Goal: Book appointment/travel/reservation

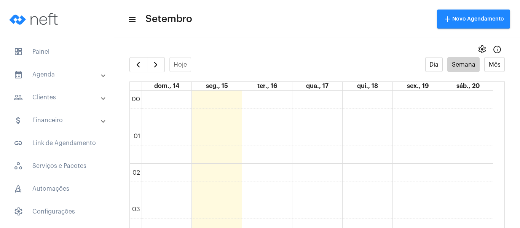
scroll to position [448, 0]
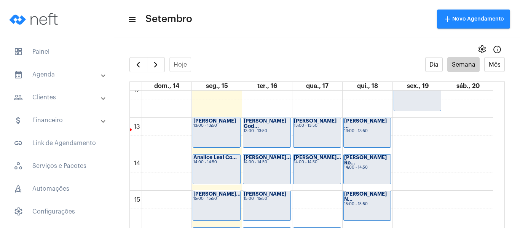
click at [210, 131] on div "[PERSON_NAME] 13:00 - 13:50" at bounding box center [216, 132] width 47 height 29
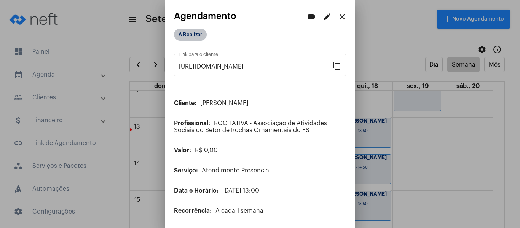
click at [200, 32] on mat-chip "A Realizar" at bounding box center [190, 35] width 33 height 12
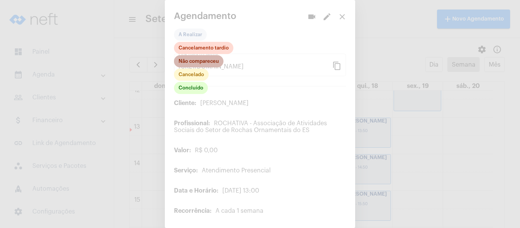
click at [199, 62] on mat-chip "Não compareceu" at bounding box center [198, 61] width 49 height 12
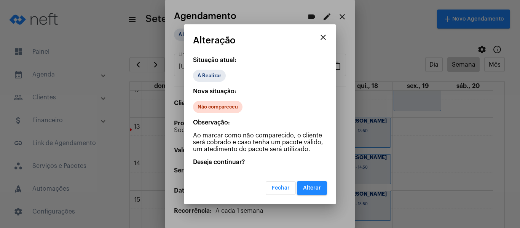
click at [312, 189] on span "Alterar" at bounding box center [312, 187] width 18 height 5
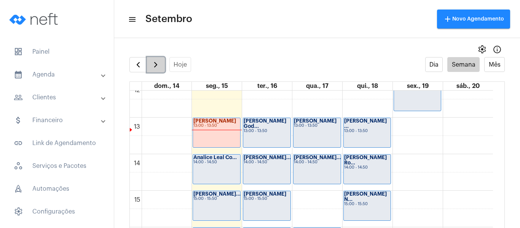
click at [158, 63] on span "button" at bounding box center [155, 64] width 9 height 9
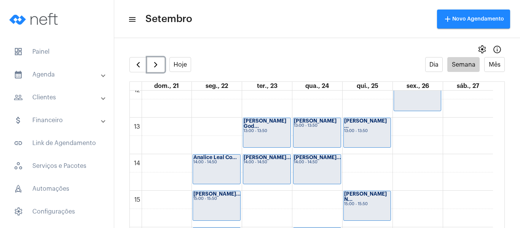
scroll to position [372, 0]
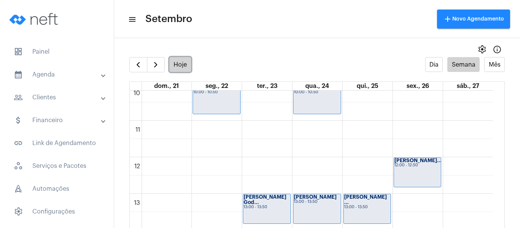
click at [180, 64] on button "Hoje" at bounding box center [180, 64] width 22 height 15
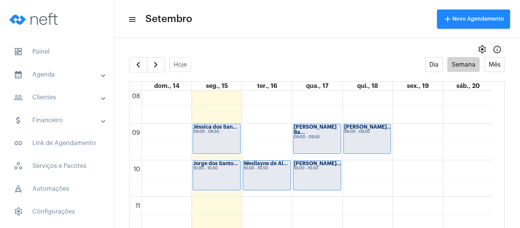
scroll to position [334, 0]
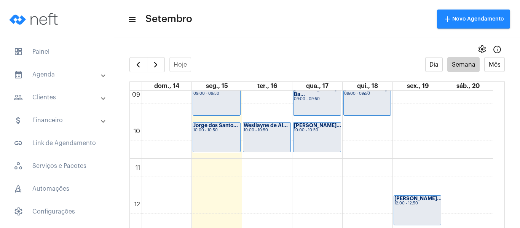
click at [250, 165] on div "00 01 02 03 04 05 06 07 08 09 10 11 12 13 14 15 16 17 18 19 20 21 22 23 Jéssica…" at bounding box center [311, 195] width 363 height 877
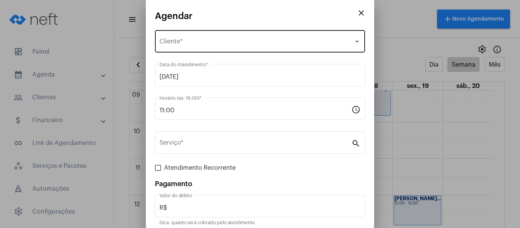
click at [189, 46] on div "Selecione o Cliente" at bounding box center [256, 43] width 194 height 7
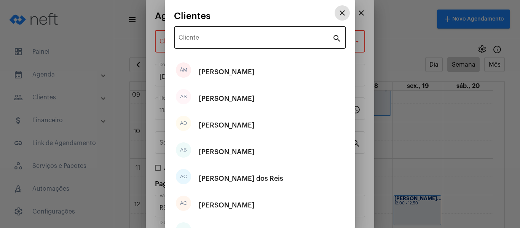
click at [199, 41] on input "Cliente" at bounding box center [255, 39] width 154 height 7
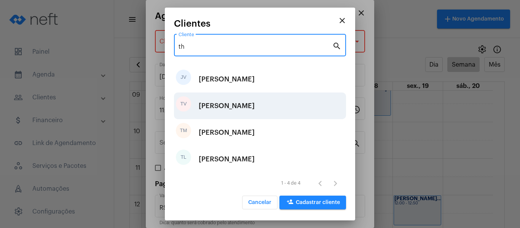
type input "th"
click at [240, 105] on div "[PERSON_NAME]" at bounding box center [227, 105] width 56 height 23
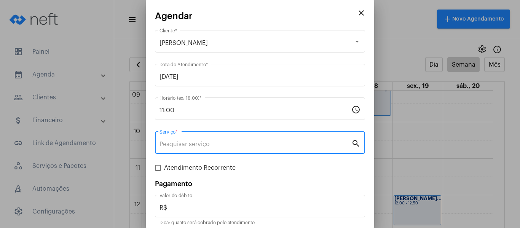
click at [238, 145] on input "Serviço *" at bounding box center [255, 144] width 192 height 7
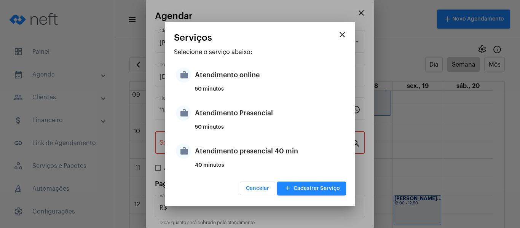
click at [269, 112] on div "Atendimento Presencial" at bounding box center [269, 113] width 149 height 23
type input "Atendimento Presencial"
type input "R$ 0"
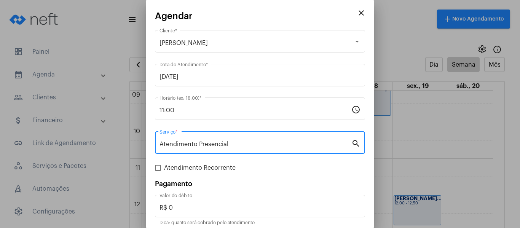
scroll to position [32, 0]
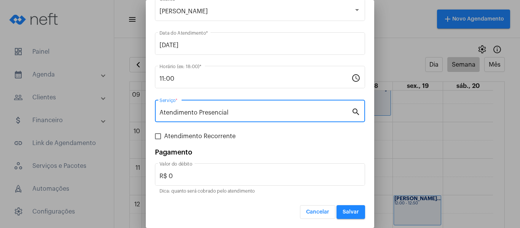
click at [217, 138] on span "Atendimento Recorrente" at bounding box center [200, 136] width 72 height 9
click at [158, 139] on input "Atendimento Recorrente" at bounding box center [158, 139] width 0 height 0
checkbox input "true"
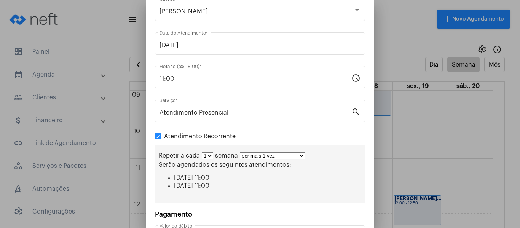
click at [263, 158] on select "por mais 1 vez por mais 2 vezes por mais 3 vezes por mais 4 vezes por mais 5 ve…" at bounding box center [272, 155] width 65 height 7
select select "3: 4"
click at [240, 152] on select "por mais 1 vez por mais 2 vezes por mais 3 vezes por mais 4 vezes por mais 5 ve…" at bounding box center [272, 155] width 65 height 7
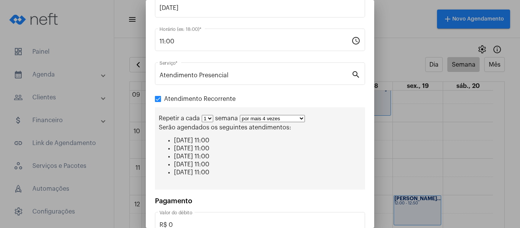
scroll to position [118, 0]
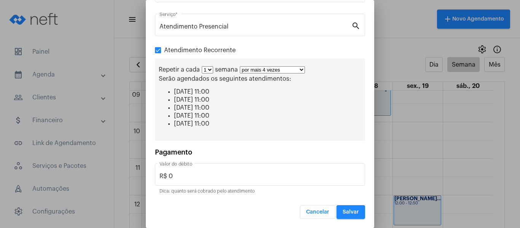
click at [350, 213] on span "Salvar" at bounding box center [350, 211] width 16 height 5
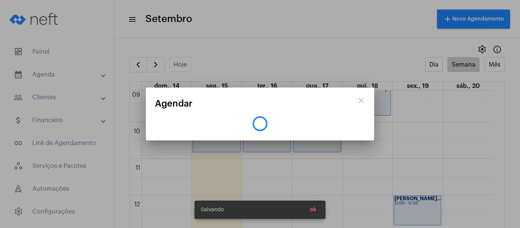
scroll to position [0, 0]
